Goal: Information Seeking & Learning: Understand process/instructions

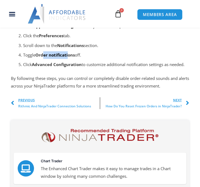
drag, startPoint x: 50, startPoint y: 61, endPoint x: 68, endPoint y: 61, distance: 17.7
click at [68, 58] on strong "Order notifications" at bounding box center [54, 54] width 39 height 5
drag, startPoint x: 52, startPoint y: 78, endPoint x: 48, endPoint y: 76, distance: 4.2
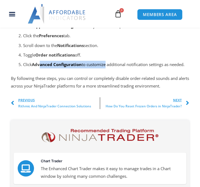
drag, startPoint x: 87, startPoint y: 73, endPoint x: 109, endPoint y: 73, distance: 21.7
click at [109, 68] on p "Click Advanced Configuration to customize additional notification settings as n…" at bounding box center [106, 65] width 166 height 8
click at [157, 68] on p "Click Advanced Configuration to customize additional notification settings as n…" at bounding box center [106, 65] width 166 height 8
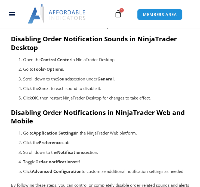
scroll to position [181, 0]
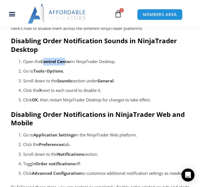
drag, startPoint x: 62, startPoint y: 67, endPoint x: 62, endPoint y: 72, distance: 5.4
click at [67, 64] on strong "Control Center" at bounding box center [55, 61] width 31 height 5
drag, startPoint x: 51, startPoint y: 81, endPoint x: 78, endPoint y: 78, distance: 27.3
click at [78, 75] on p "Go to Tools > Options ." at bounding box center [106, 71] width 166 height 8
drag, startPoint x: 65, startPoint y: 88, endPoint x: 94, endPoint y: 87, distance: 28.8
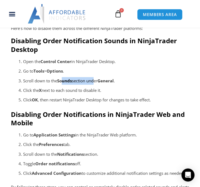
click at [94, 85] on p "Scroll down to the Sounds section under General ." at bounding box center [106, 81] width 166 height 8
click at [47, 94] on p "Click the X next to each sound to disable it." at bounding box center [106, 91] width 166 height 8
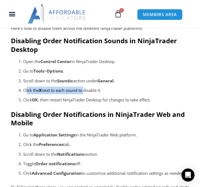
drag, startPoint x: 44, startPoint y: 97, endPoint x: 113, endPoint y: 96, distance: 68.7
click at [89, 94] on p "Click the X next to each sound to disable it." at bounding box center [106, 91] width 166 height 8
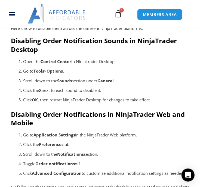
drag, startPoint x: 113, startPoint y: 96, endPoint x: 99, endPoint y: 100, distance: 14.7
click at [113, 94] on p "Click the X next to each sound to disable it." at bounding box center [106, 91] width 166 height 8
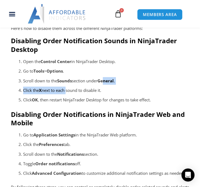
drag, startPoint x: 86, startPoint y: 93, endPoint x: 107, endPoint y: 93, distance: 21.2
click at [108, 92] on ol "Open the Control Center in NinjaTrader Desktop. Go to Tools > Options . Scroll …" at bounding box center [106, 81] width 166 height 46
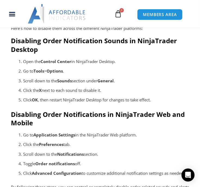
click at [56, 117] on div "Order notification sounds can be helpful, but some users prefer a quieter tradi…" at bounding box center [100, 107] width 178 height 181
drag, startPoint x: 54, startPoint y: 104, endPoint x: 122, endPoint y: 109, distance: 67.8
click at [128, 103] on ol "Open the Control Center in NinjaTrader Desktop. Go to Tools > Options . Scroll …" at bounding box center [106, 81] width 166 height 46
click at [113, 116] on div "Order notification sounds can be helpful, but some users prefer a quieter tradi…" at bounding box center [100, 107] width 178 height 181
click at [143, 104] on p "Click OK , then restart NinjaTrader Desktop for changes to take effect." at bounding box center [106, 100] width 166 height 8
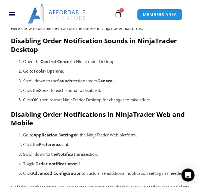
click at [103, 121] on strong "Disabling Order Notifications in NinjaTrader Web and Mobile" at bounding box center [97, 118] width 173 height 17
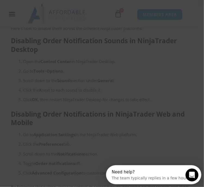
scroll to position [0, 0]
